Goal: Communication & Community: Participate in discussion

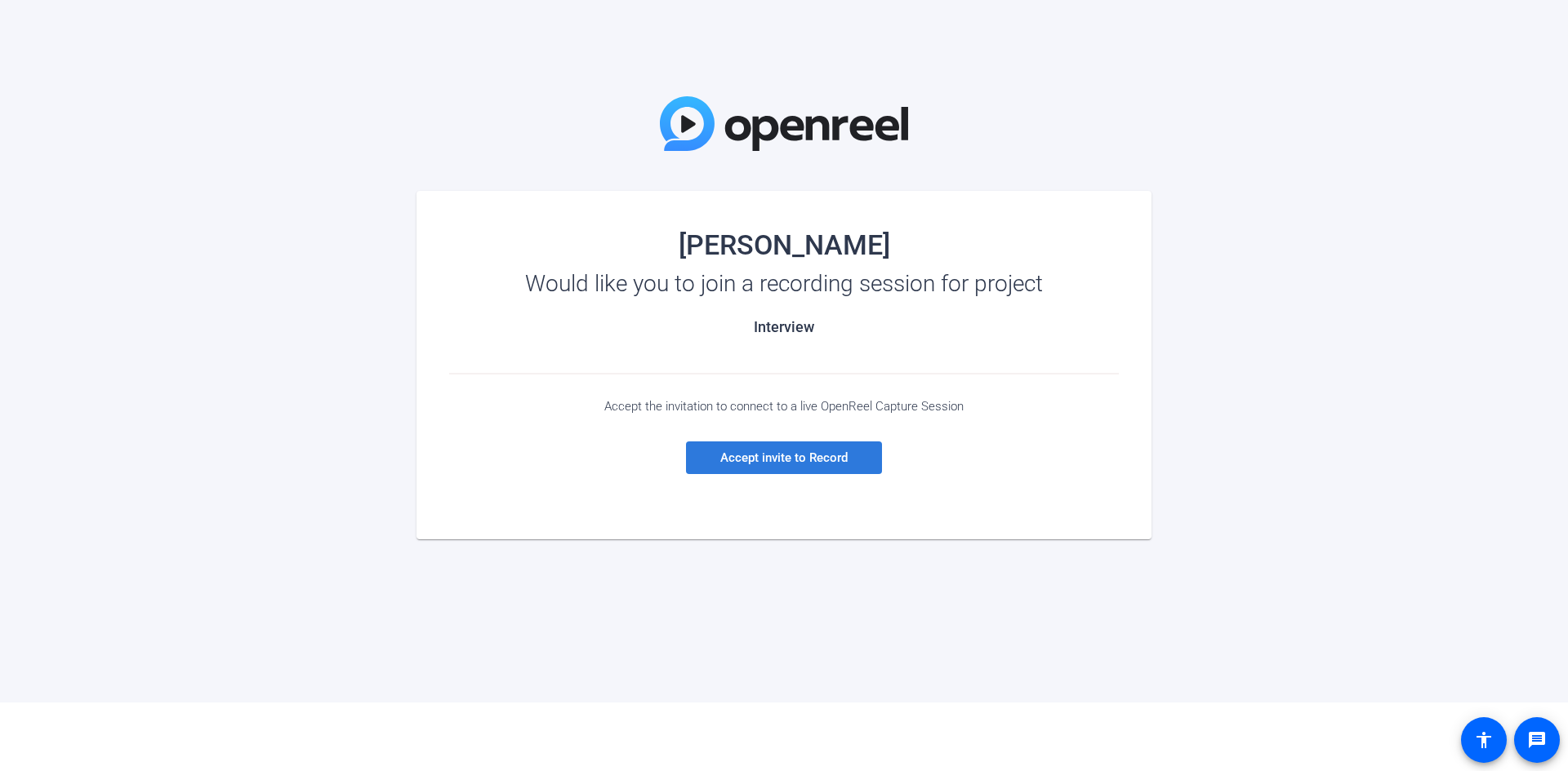
click at [804, 462] on span "Accept invite to Record" at bounding box center [784, 458] width 128 height 15
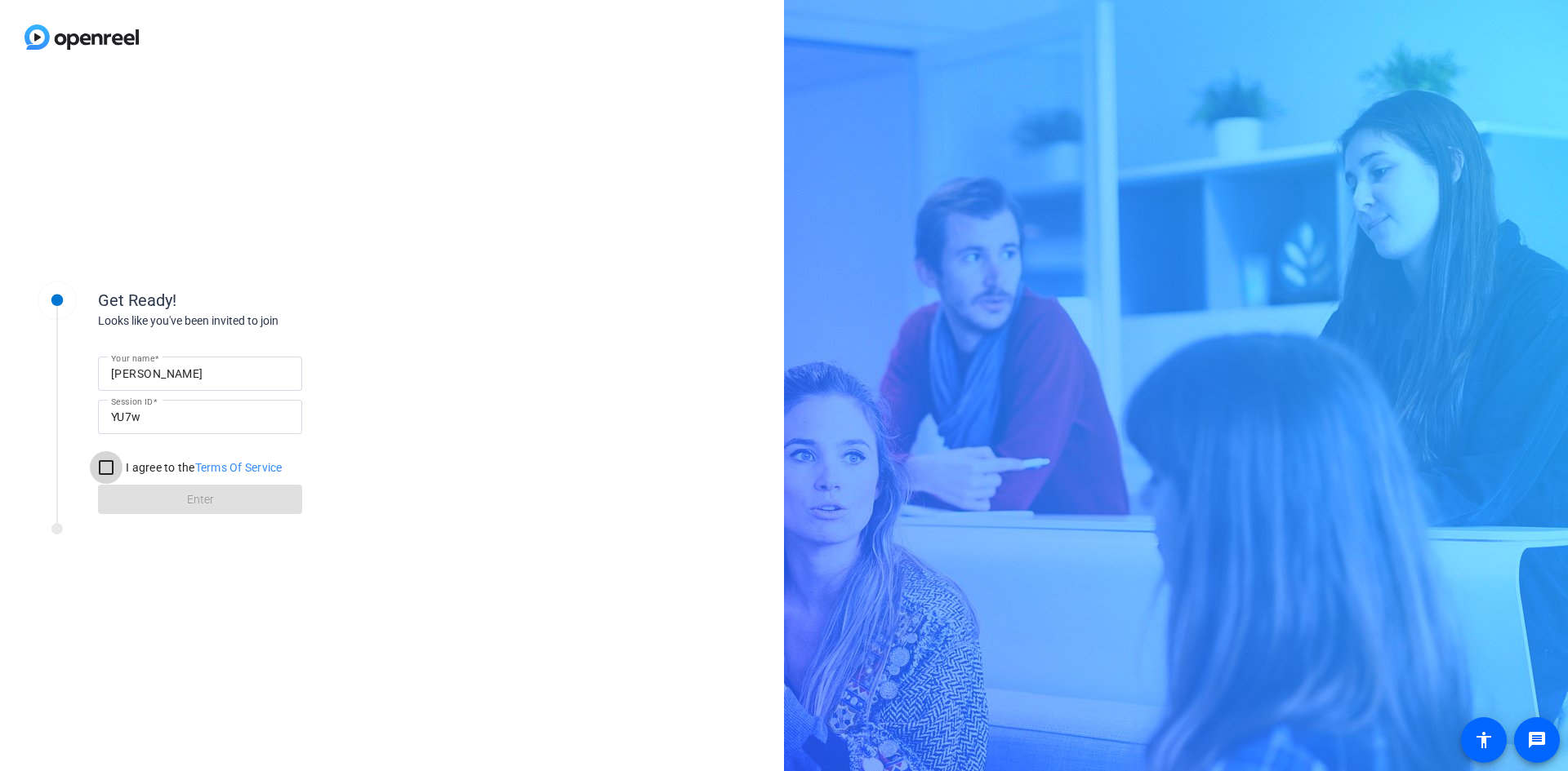
click at [108, 462] on input "I agree to the Terms Of Service" at bounding box center [106, 467] width 32 height 32
checkbox input "true"
click at [232, 504] on span at bounding box center [200, 499] width 204 height 39
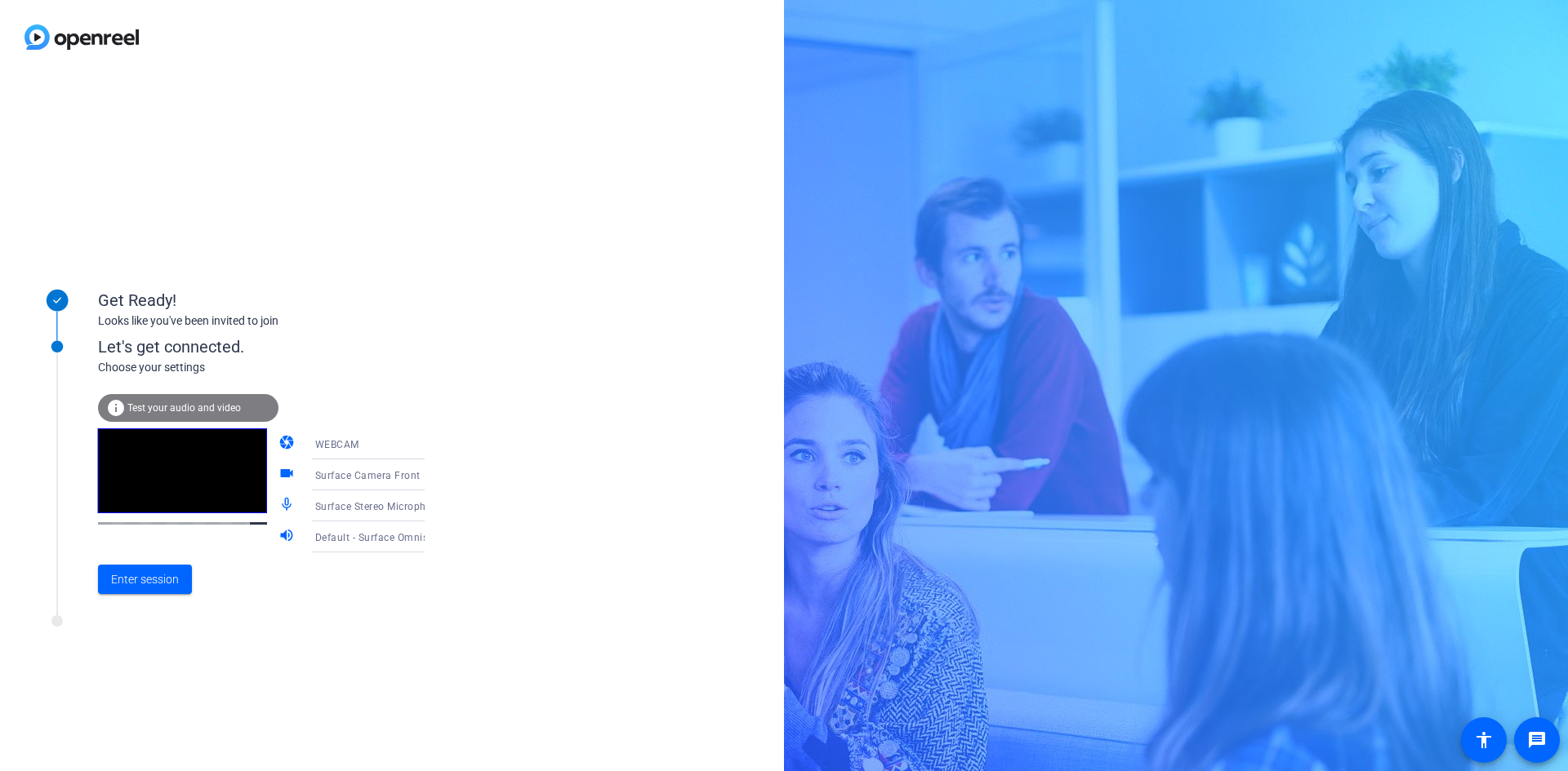
click at [279, 499] on mat-icon "mic_none" at bounding box center [288, 505] width 19 height 19
click at [279, 535] on mat-icon "volume_up" at bounding box center [288, 537] width 19 height 19
click at [143, 580] on span "Enter session" at bounding box center [144, 579] width 68 height 18
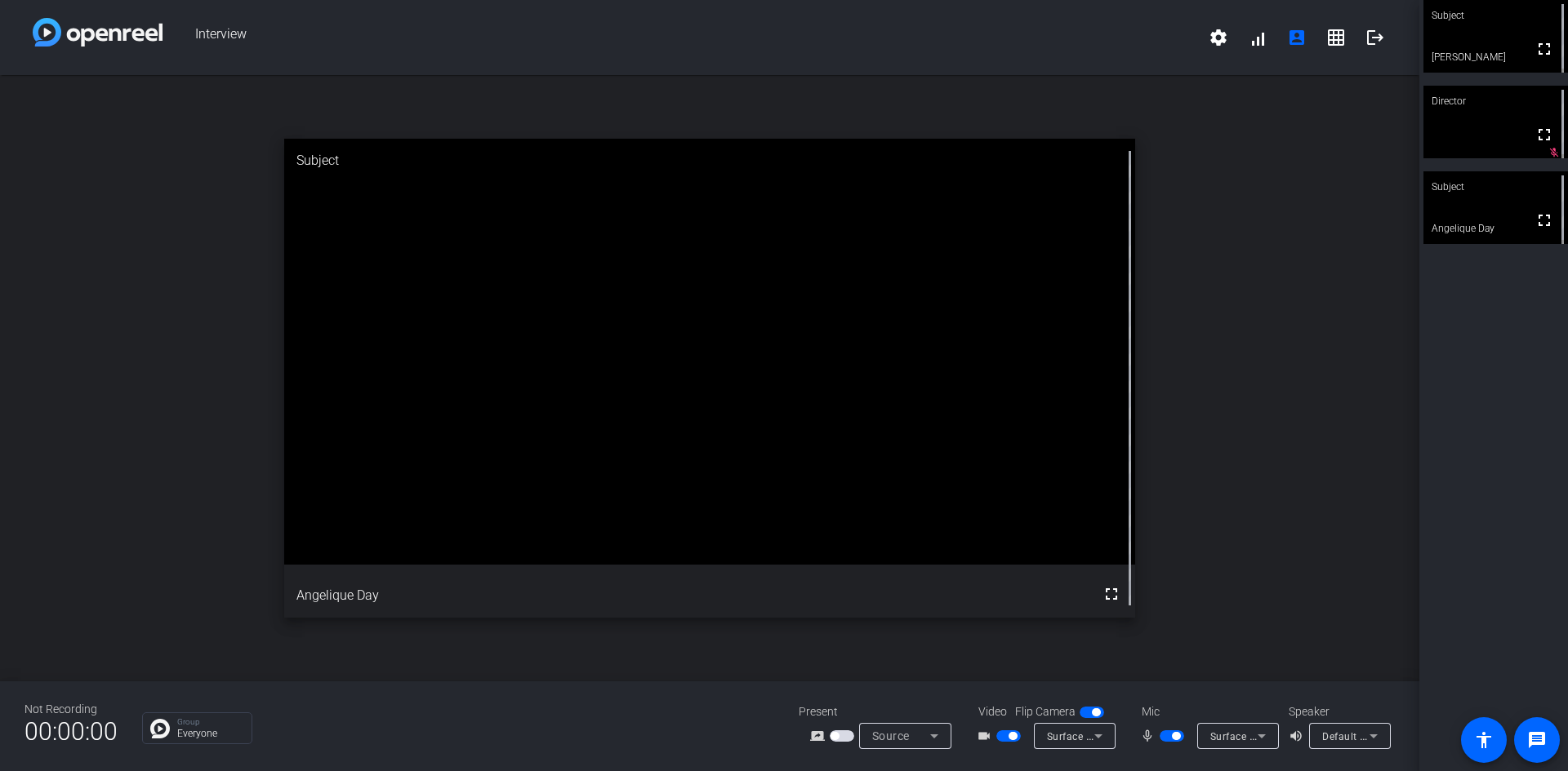
click at [1144, 737] on mat-icon "mic_none" at bounding box center [1149, 736] width 19 height 19
click at [1176, 734] on span "button" at bounding box center [1175, 736] width 8 height 8
click at [1179, 737] on span "button" at bounding box center [1172, 736] width 24 height 11
click at [847, 739] on span "button" at bounding box center [842, 736] width 24 height 11
click at [1535, 48] on mat-icon "fullscreen" at bounding box center [1544, 48] width 19 height 19
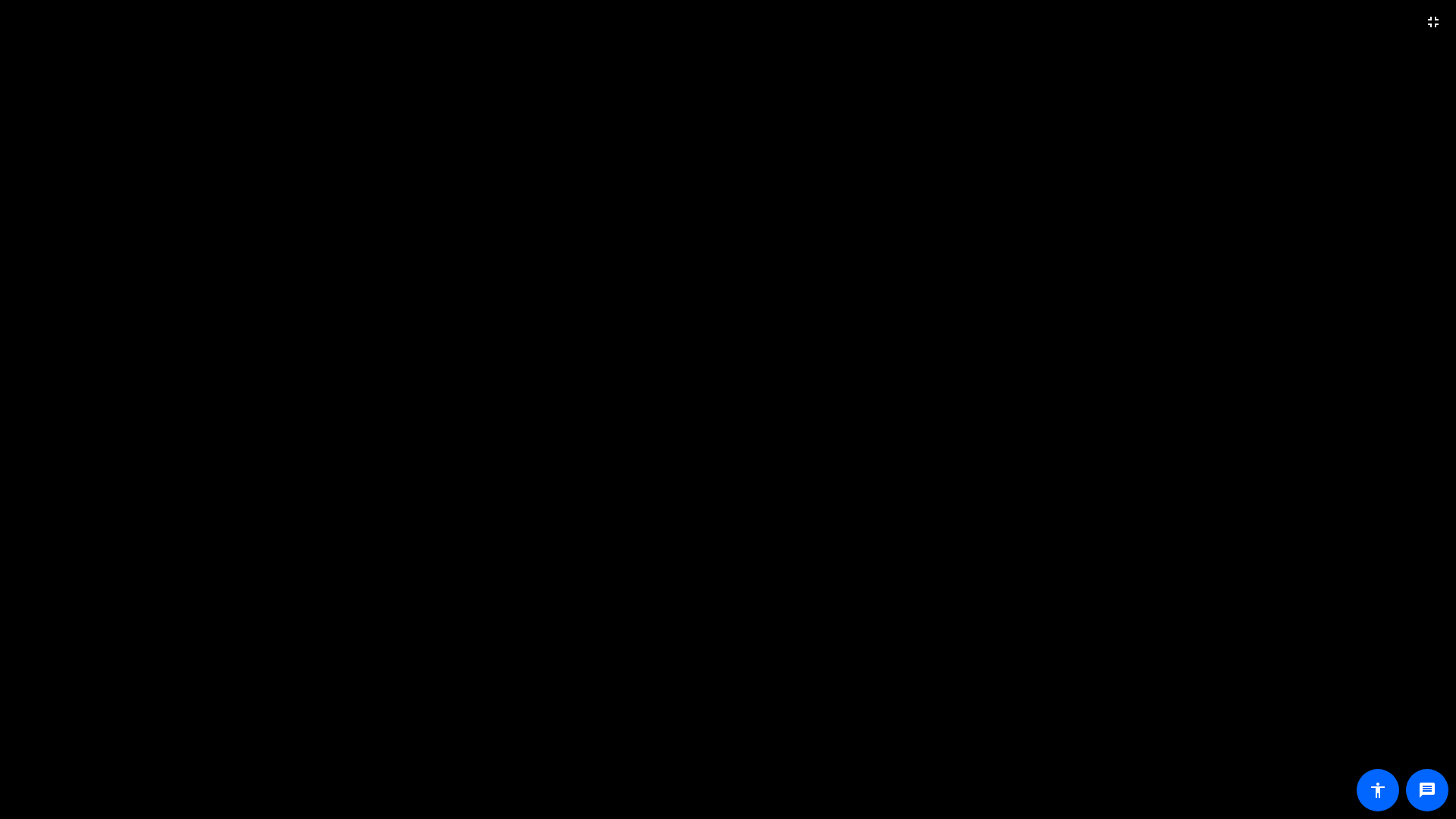
click at [828, 145] on video at bounding box center [728, 410] width 1456 height 819
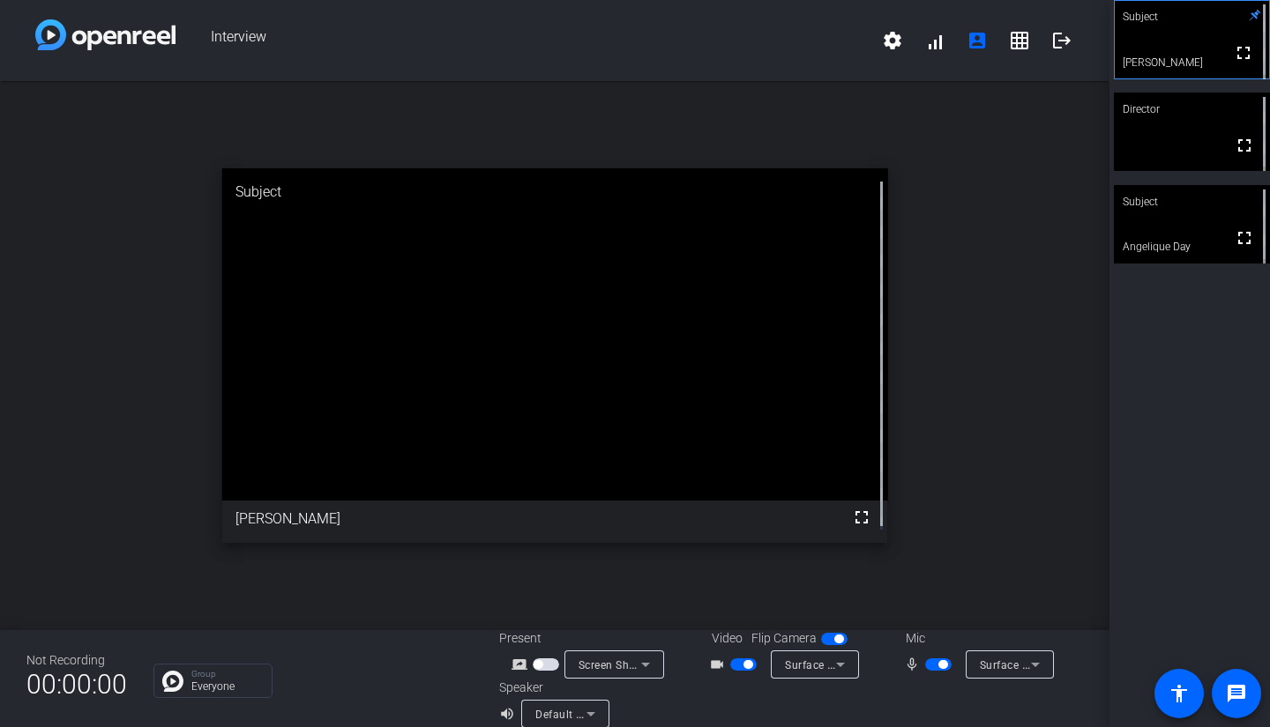
click at [736, 665] on span "button" at bounding box center [743, 665] width 26 height 12
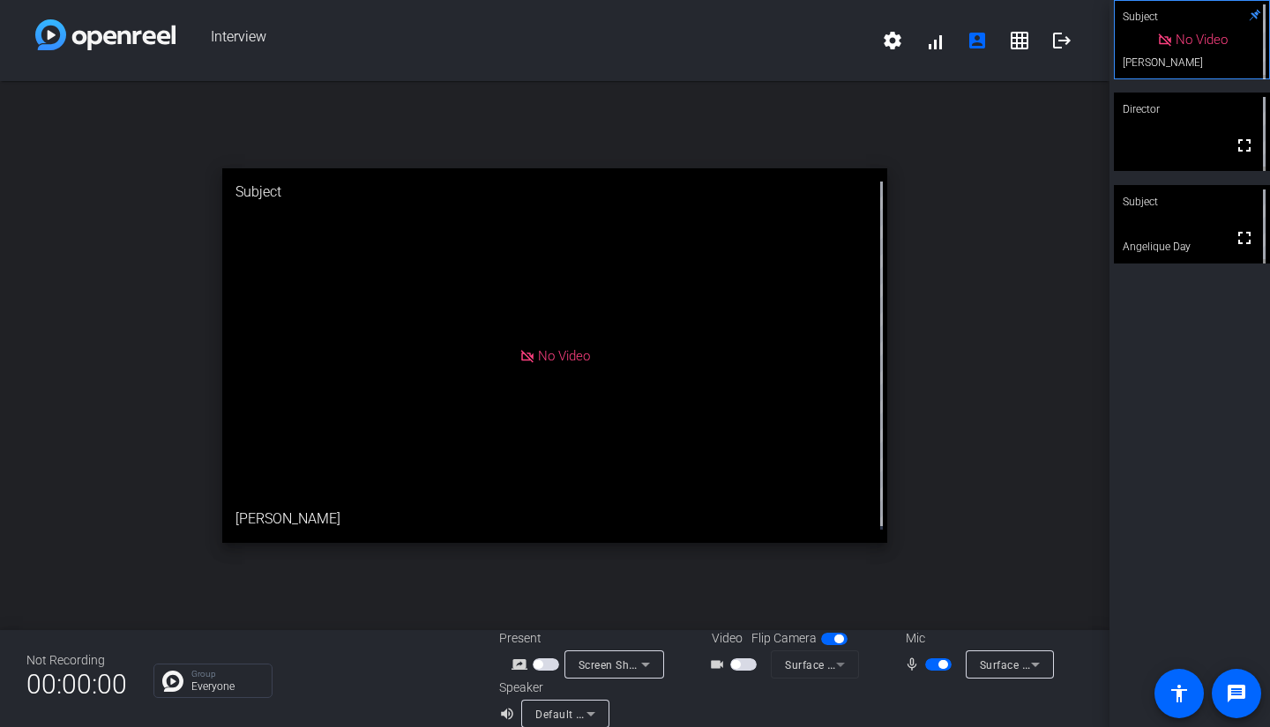
click at [738, 663] on span "button" at bounding box center [743, 665] width 26 height 12
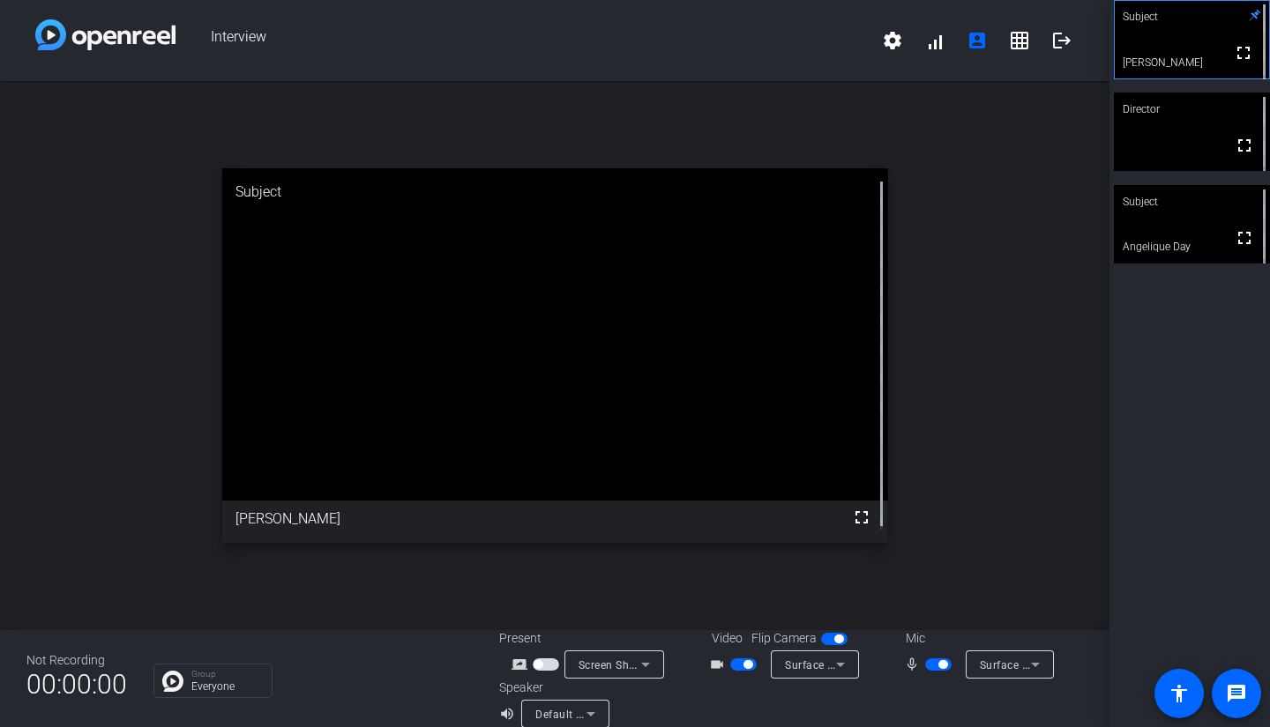
click at [927, 660] on span "button" at bounding box center [938, 665] width 26 height 12
click at [927, 659] on span "button" at bounding box center [938, 665] width 26 height 12
drag, startPoint x: 909, startPoint y: 663, endPoint x: 925, endPoint y: 663, distance: 15.9
click at [911, 663] on mat-icon "mic_none" at bounding box center [914, 664] width 21 height 21
click at [927, 663] on span "button" at bounding box center [938, 665] width 26 height 12
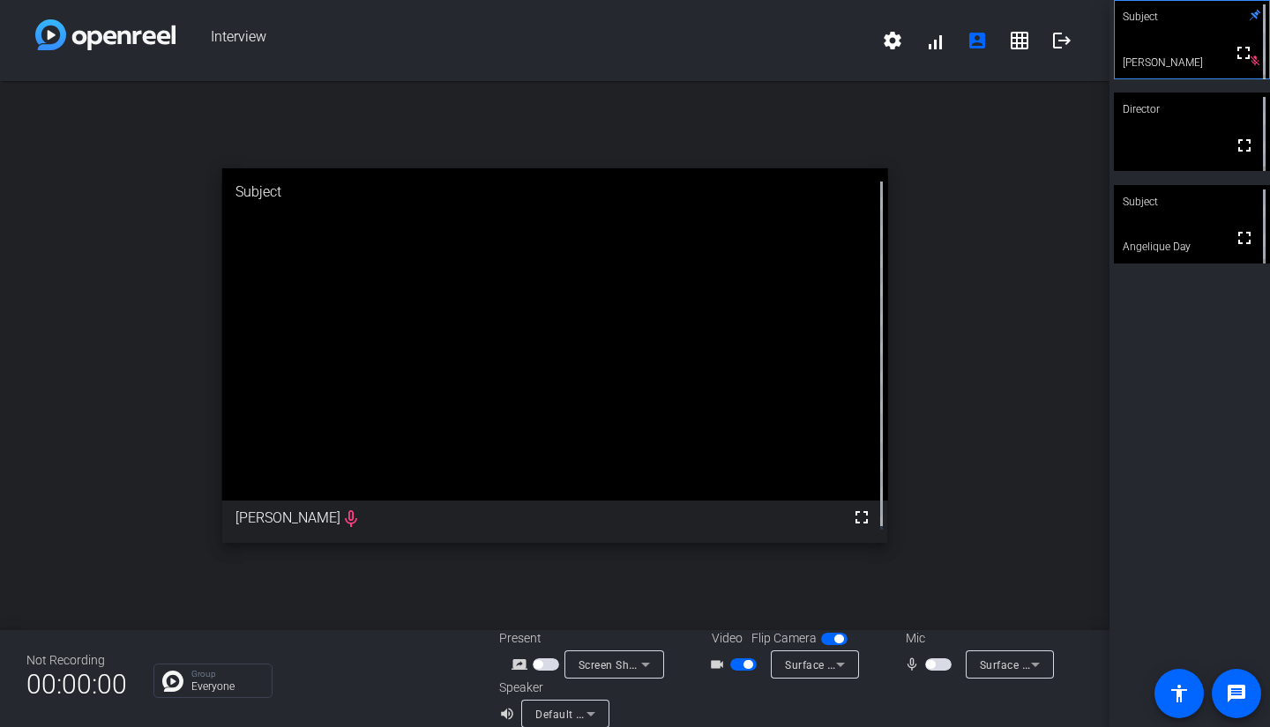
click at [940, 666] on span "button" at bounding box center [938, 665] width 26 height 12
click at [927, 667] on span "button" at bounding box center [938, 665] width 26 height 12
click at [1069, 260] on div "open_in_new Subject fullscreen [PERSON_NAME] mic_none" at bounding box center [554, 355] width 1109 height 549
click at [1223, 328] on span at bounding box center [1244, 330] width 42 height 42
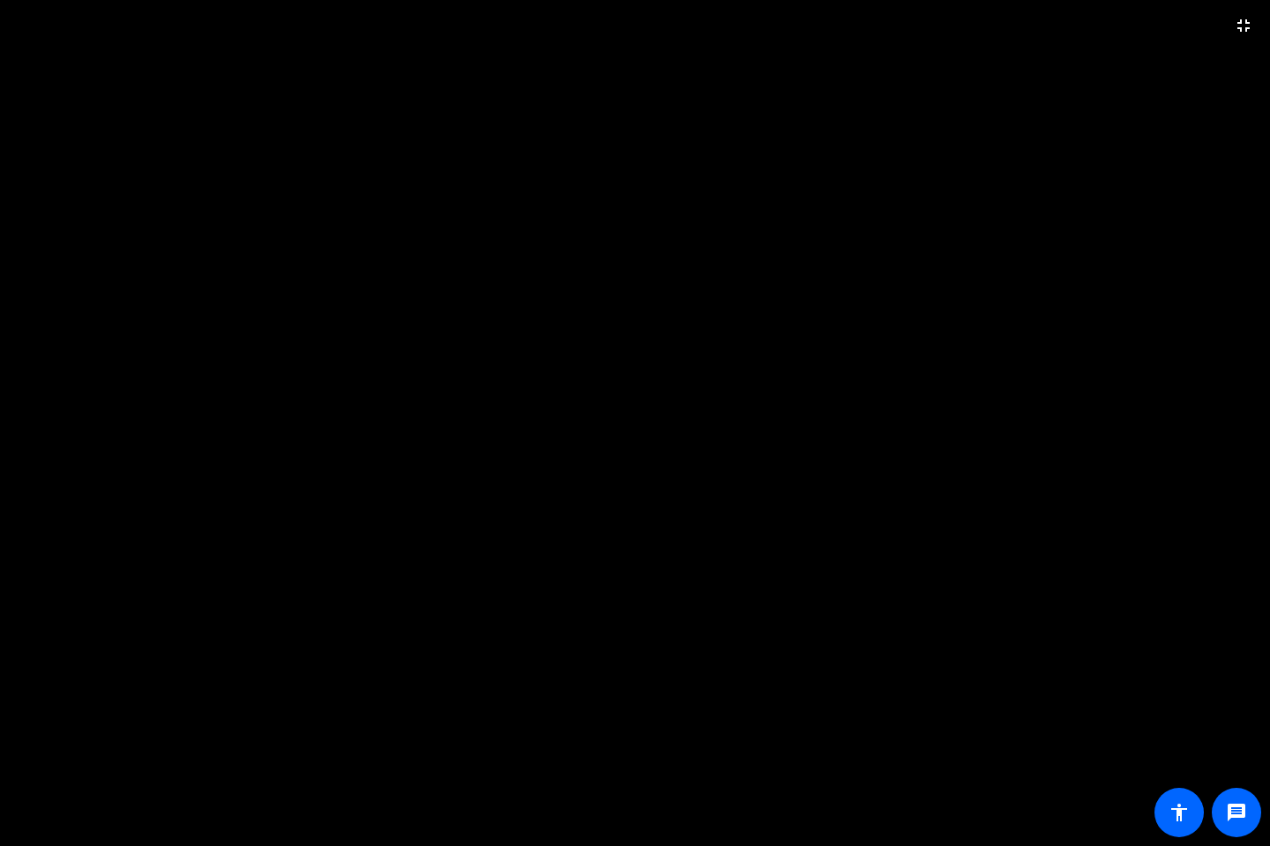
click at [722, 256] on video at bounding box center [635, 423] width 1270 height 846
click at [42, 56] on video at bounding box center [635, 423] width 1270 height 846
click at [1240, 26] on mat-icon "fullscreen_exit" at bounding box center [1243, 25] width 21 height 21
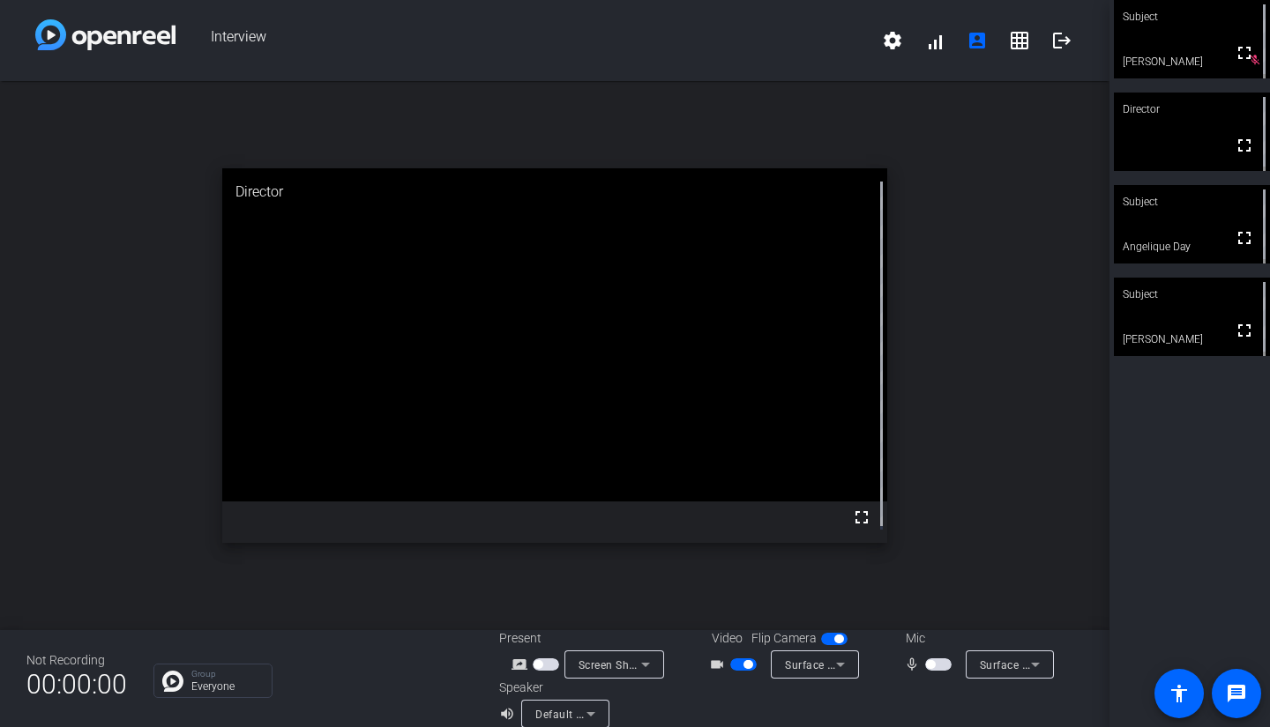
click at [941, 668] on span "button" at bounding box center [938, 665] width 26 height 12
click at [925, 667] on span "button" at bounding box center [938, 665] width 26 height 12
click at [936, 666] on span "button" at bounding box center [938, 665] width 26 height 12
click at [927, 668] on span "button" at bounding box center [938, 665] width 26 height 12
click at [928, 662] on span "button" at bounding box center [938, 665] width 26 height 12
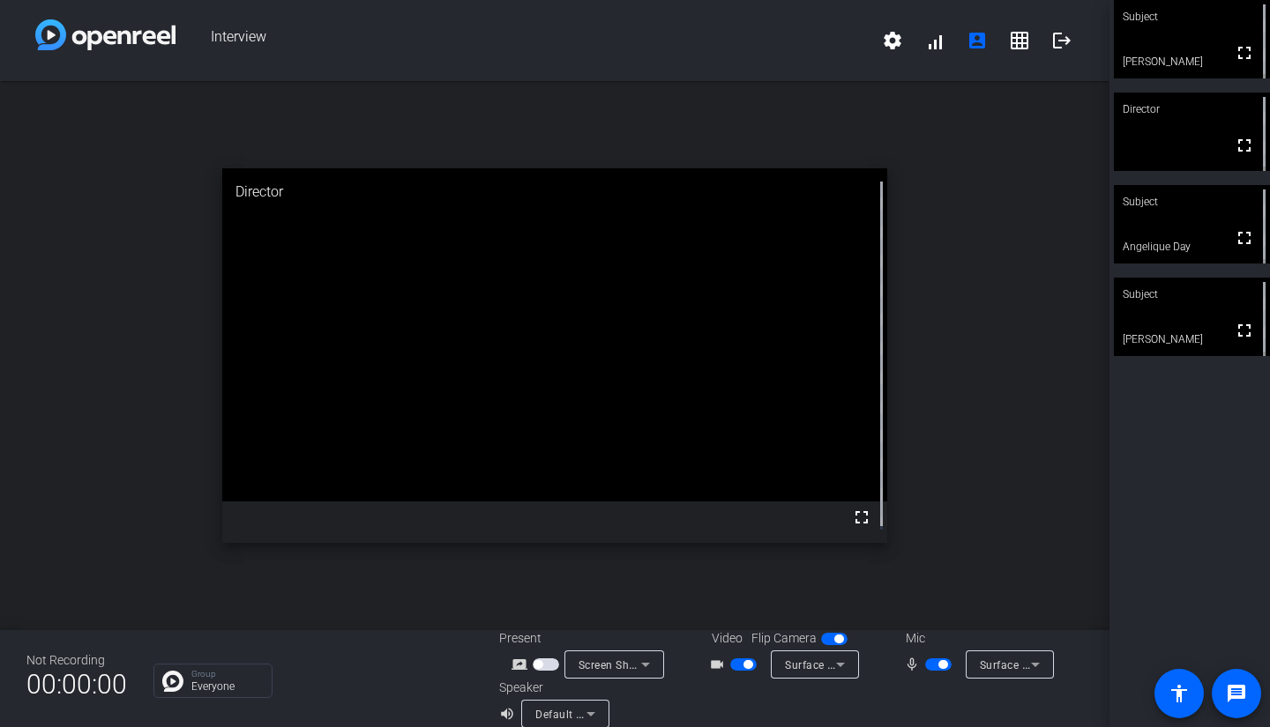
click at [925, 662] on span "button" at bounding box center [938, 665] width 26 height 12
click at [936, 660] on span "button" at bounding box center [938, 665] width 26 height 12
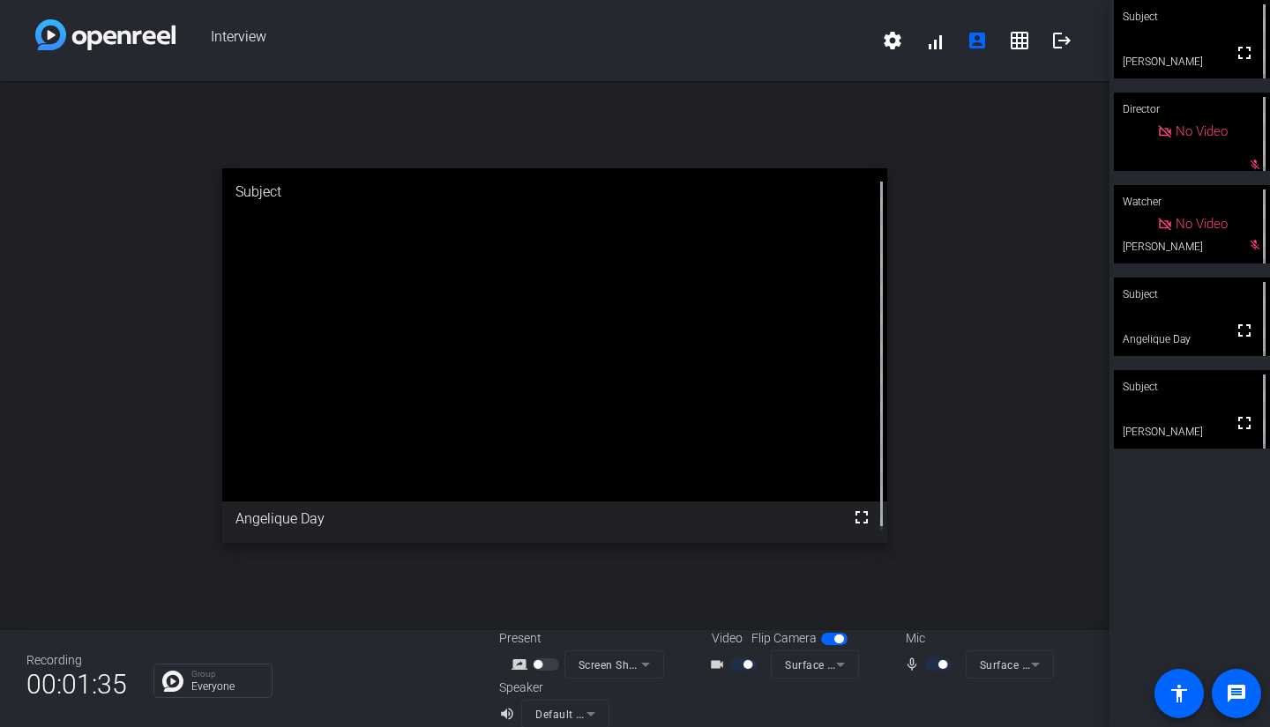
click at [928, 663] on div at bounding box center [940, 665] width 30 height 12
click at [925, 667] on div at bounding box center [940, 665] width 30 height 12
click at [925, 659] on div at bounding box center [940, 665] width 30 height 12
click at [904, 663] on mat-icon "mic_none" at bounding box center [914, 664] width 21 height 21
click at [926, 666] on div at bounding box center [940, 665] width 30 height 12
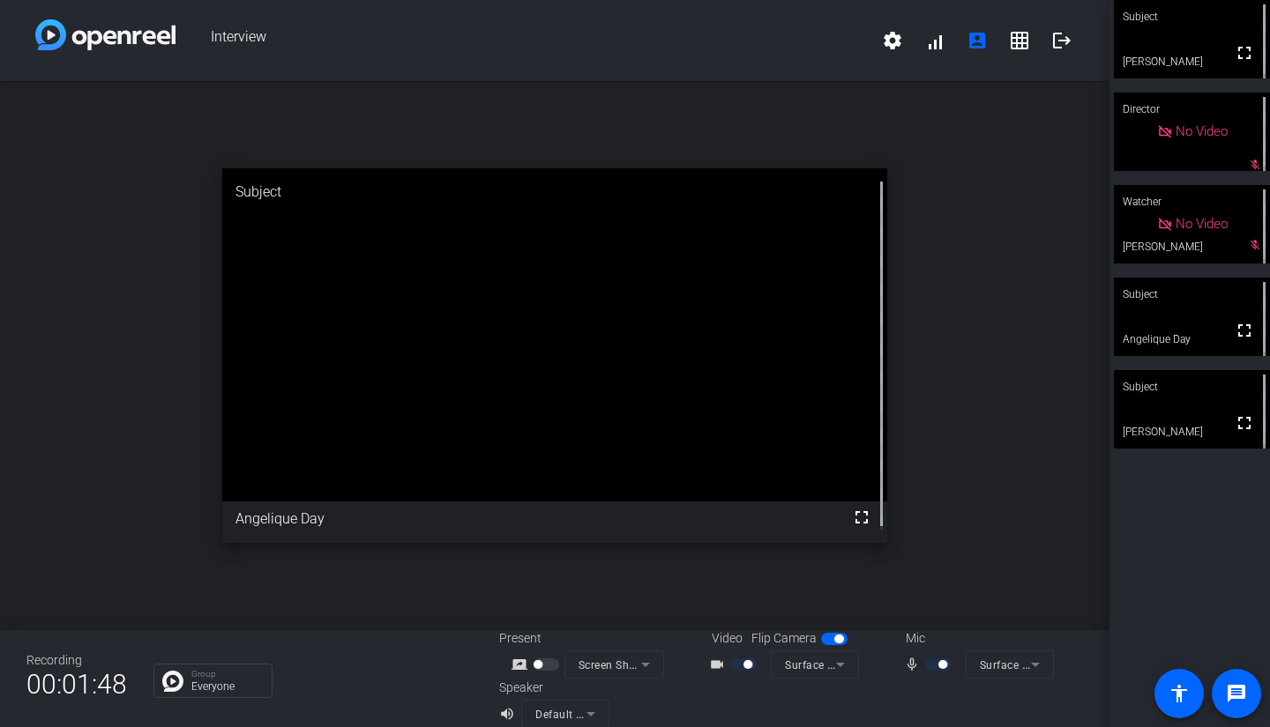
click at [926, 665] on div at bounding box center [940, 665] width 30 height 12
click at [927, 662] on div at bounding box center [940, 665] width 30 height 12
